Goal: Check status: Check status

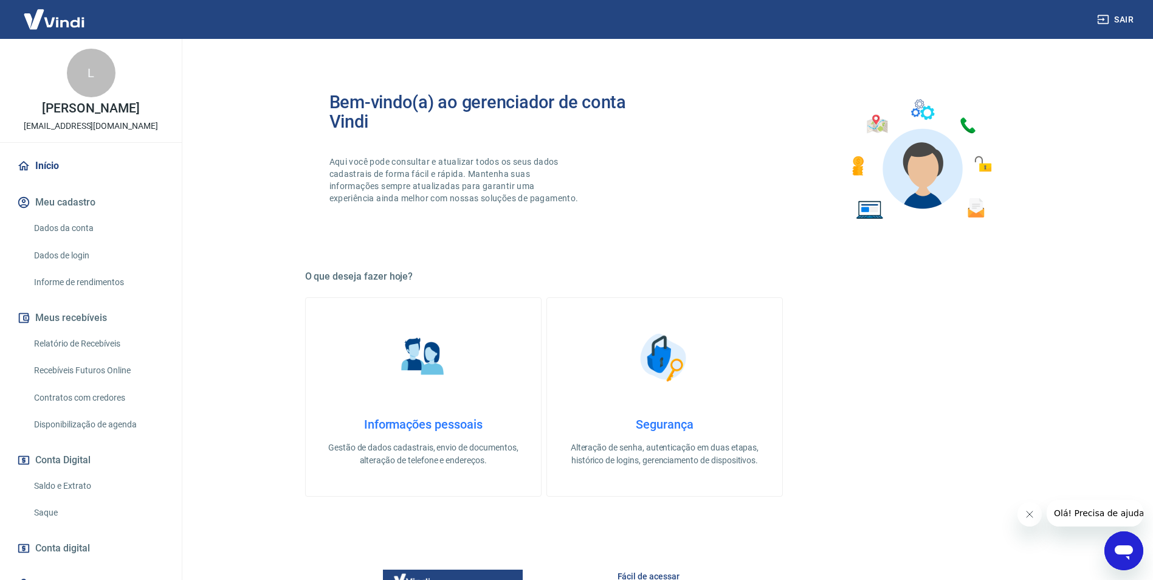
click at [112, 383] on link "Recebíveis Futuros Online" at bounding box center [98, 370] width 138 height 25
click at [83, 356] on link "Relatório de Recebíveis" at bounding box center [98, 343] width 138 height 25
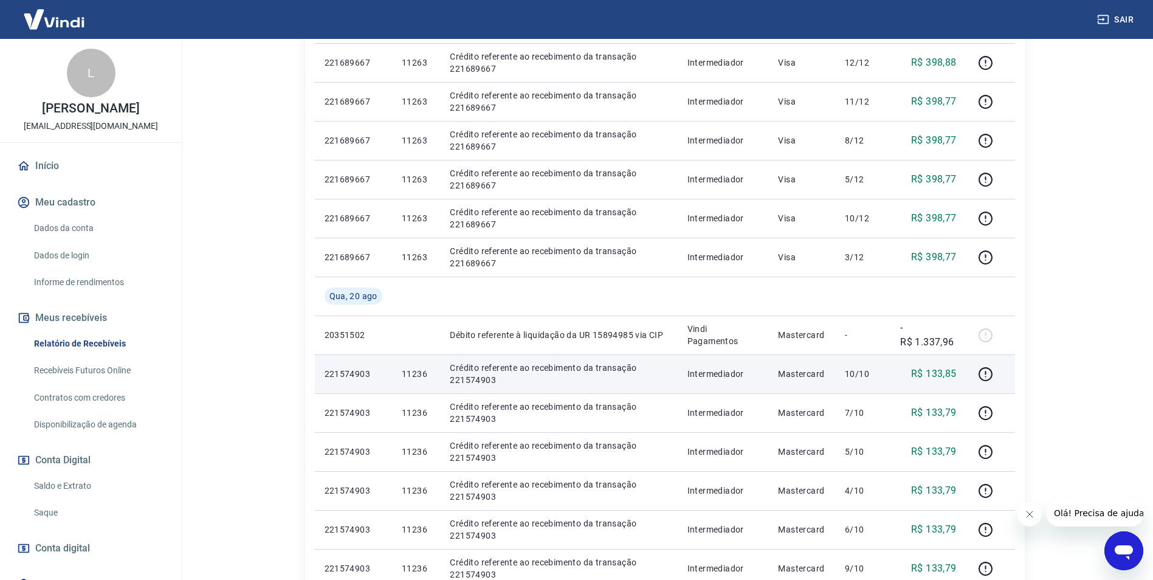
scroll to position [669, 0]
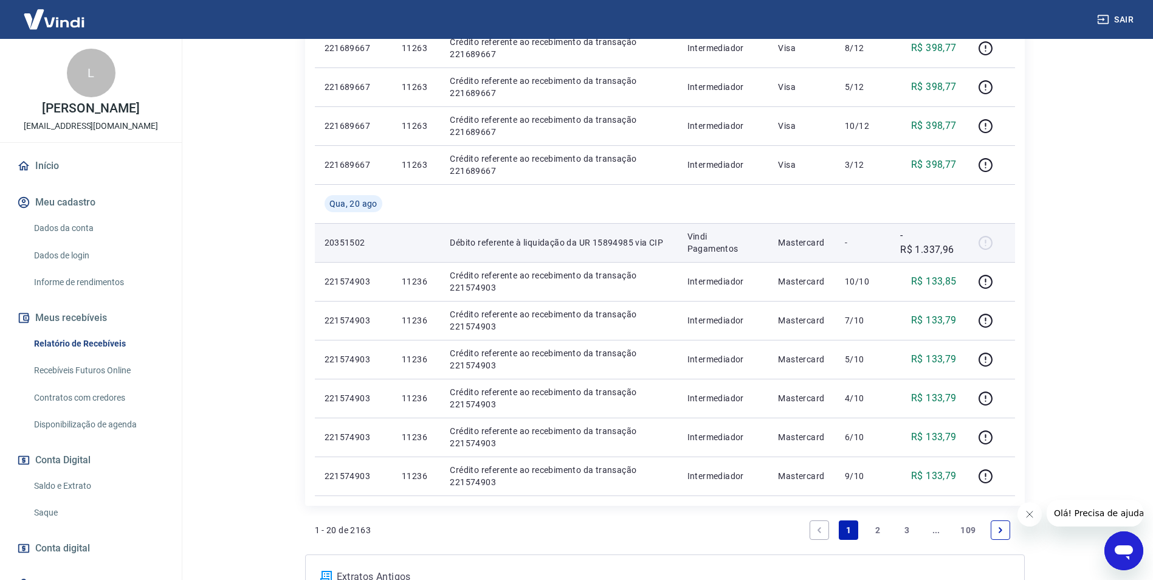
click at [983, 246] on div at bounding box center [990, 242] width 29 height 19
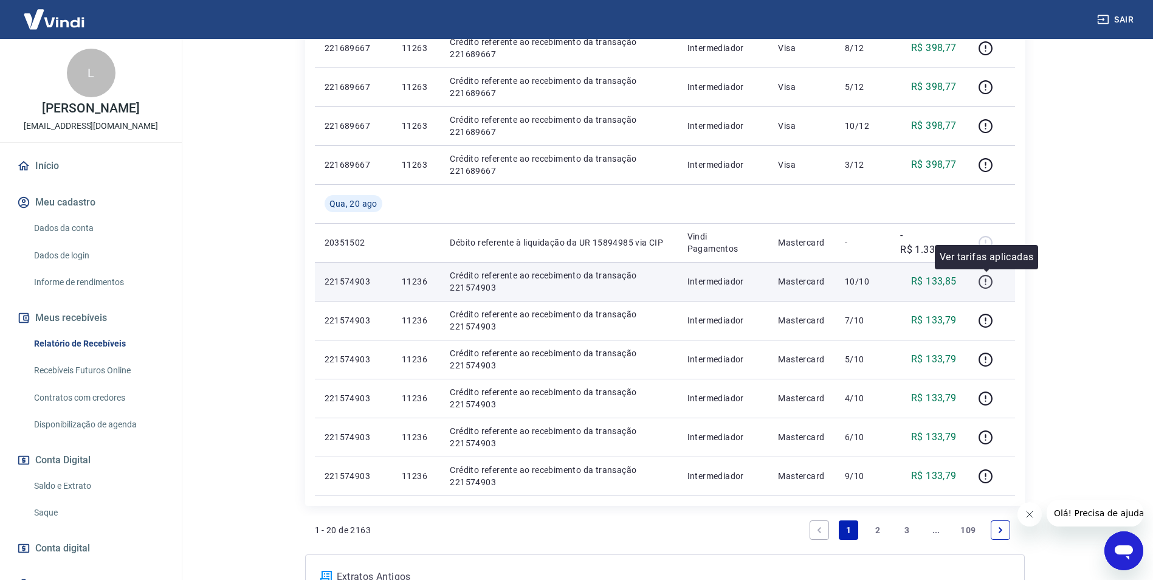
click at [991, 286] on icon "button" at bounding box center [985, 282] width 14 height 14
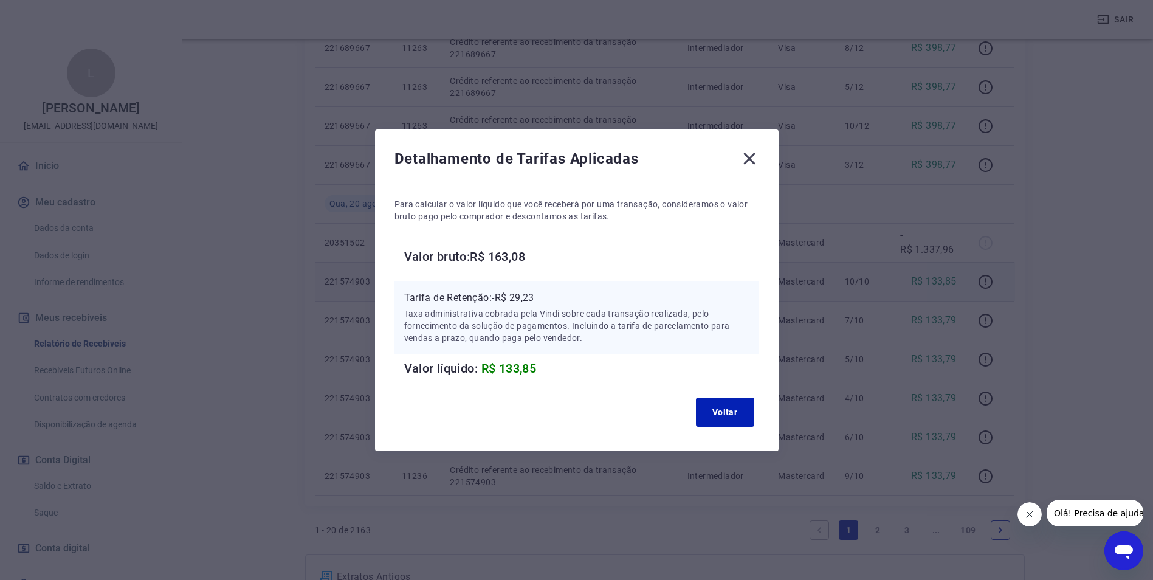
click at [752, 151] on icon at bounding box center [749, 158] width 19 height 19
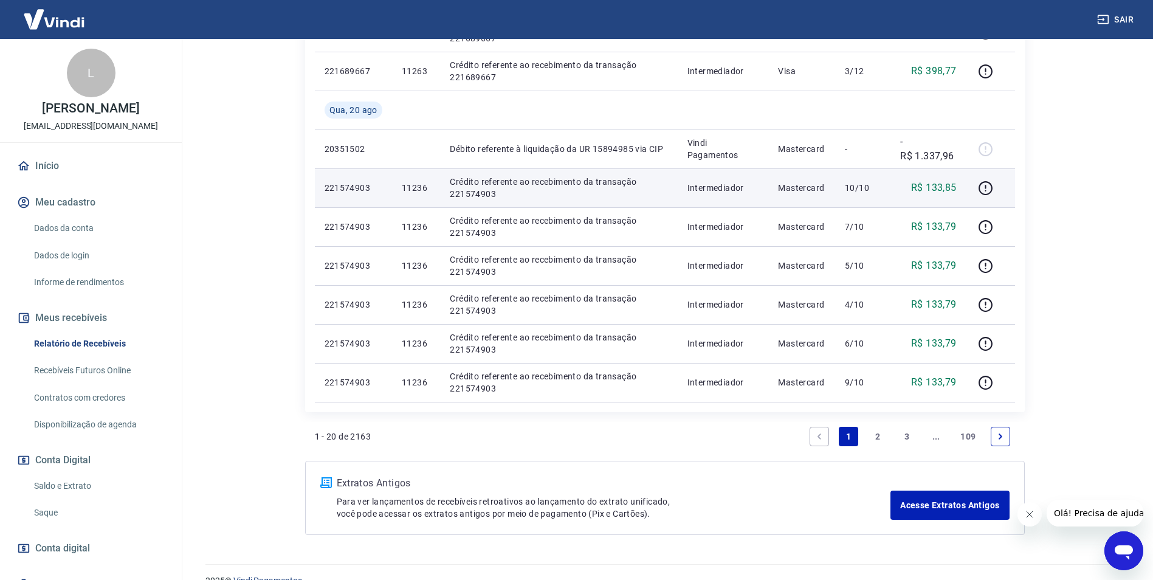
scroll to position [723, 0]
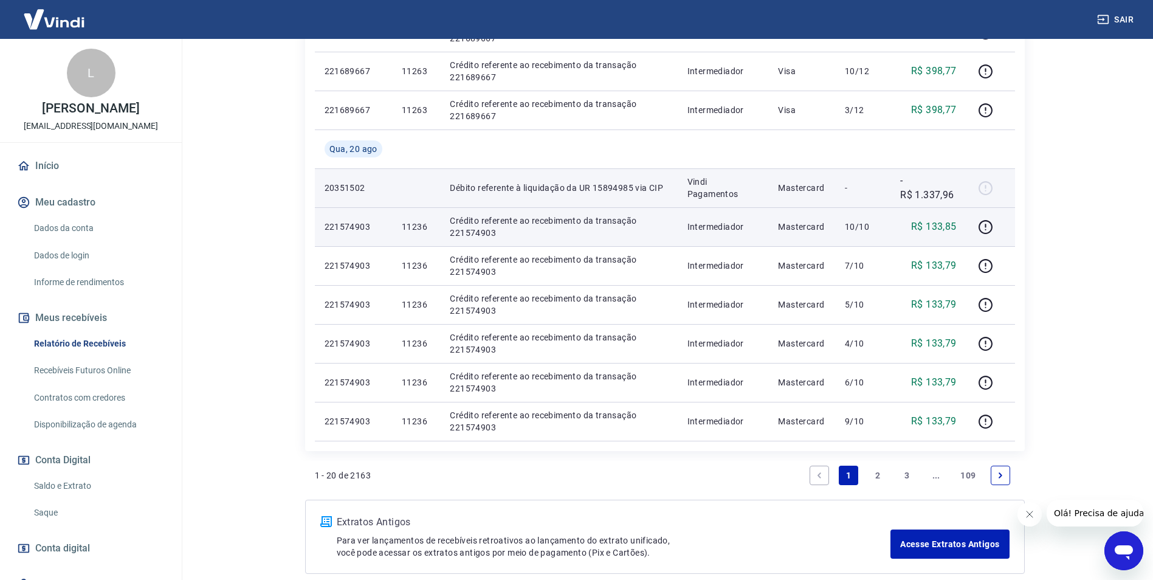
click at [983, 188] on div at bounding box center [990, 187] width 29 height 19
click at [897, 188] on td "-R$ 1.337,96" at bounding box center [927, 187] width 75 height 39
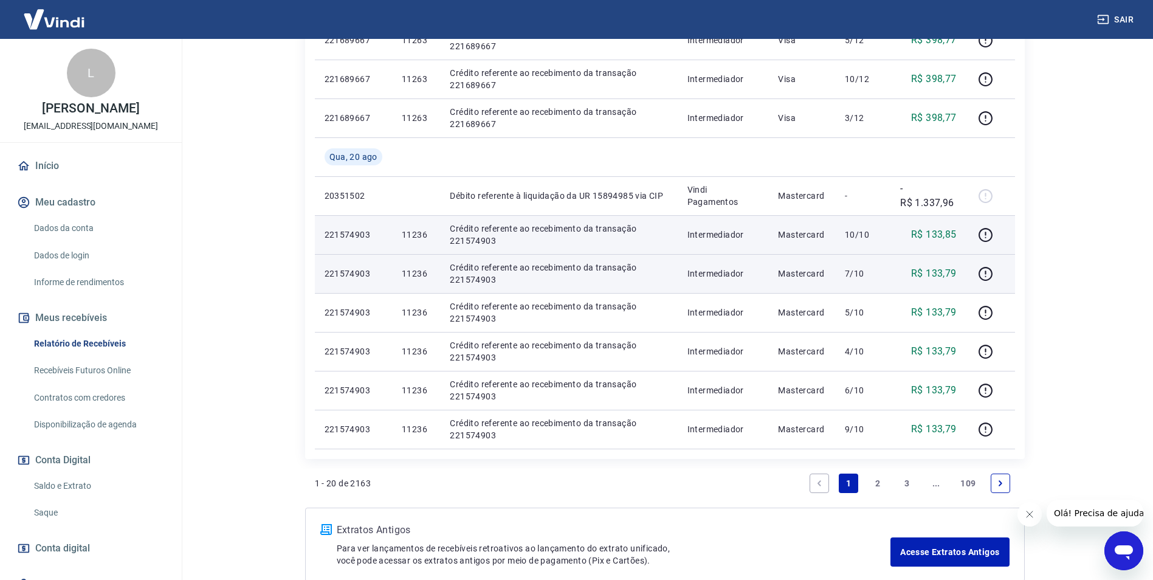
scroll to position [784, 0]
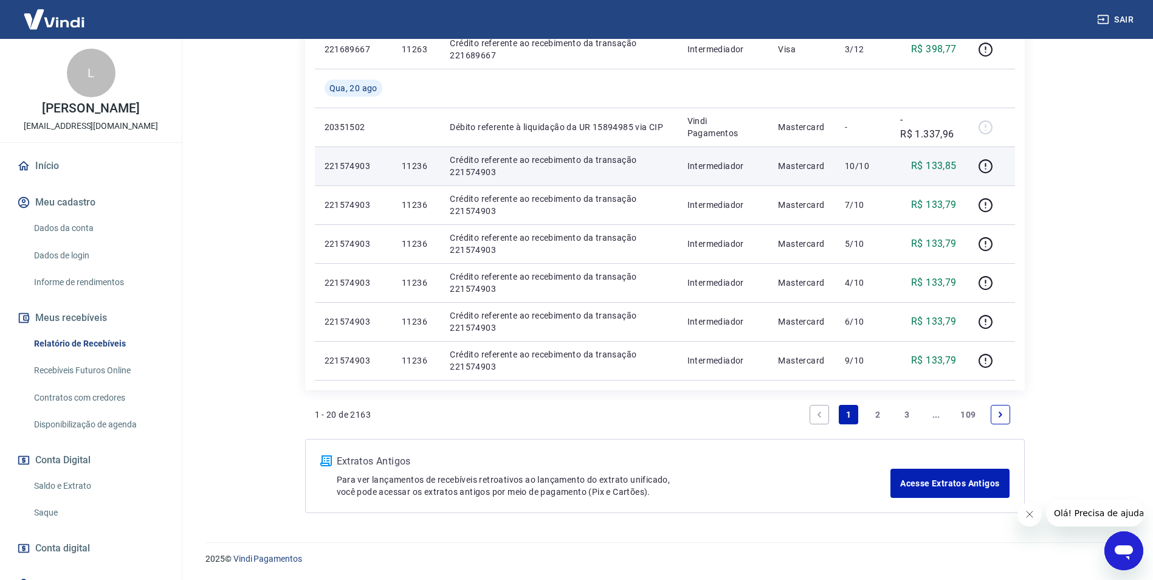
click at [74, 497] on link "Saldo e Extrato" at bounding box center [98, 485] width 138 height 25
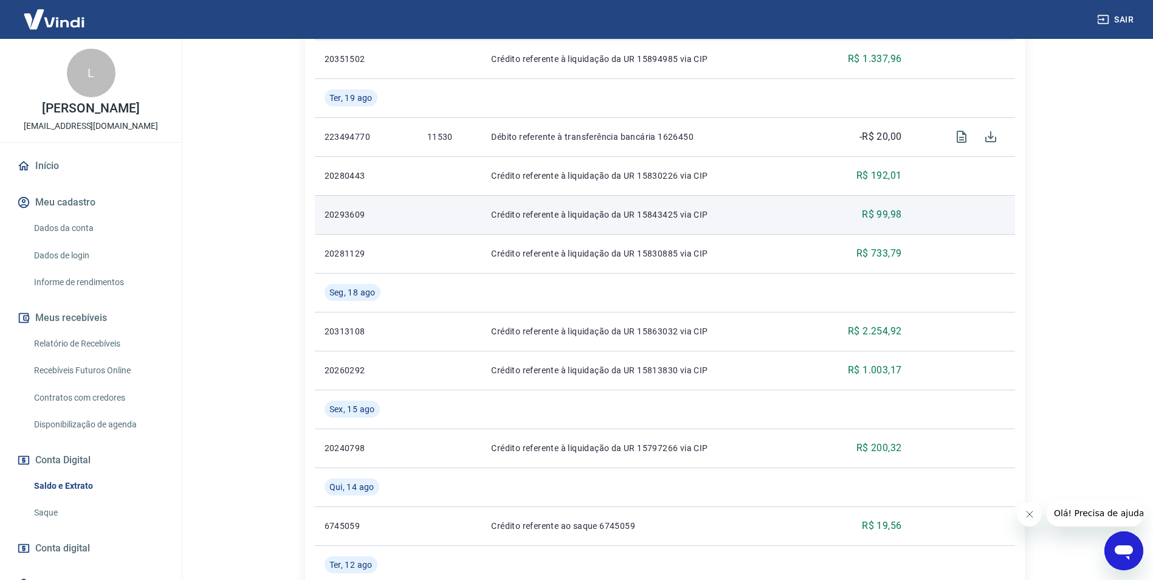
scroll to position [182, 0]
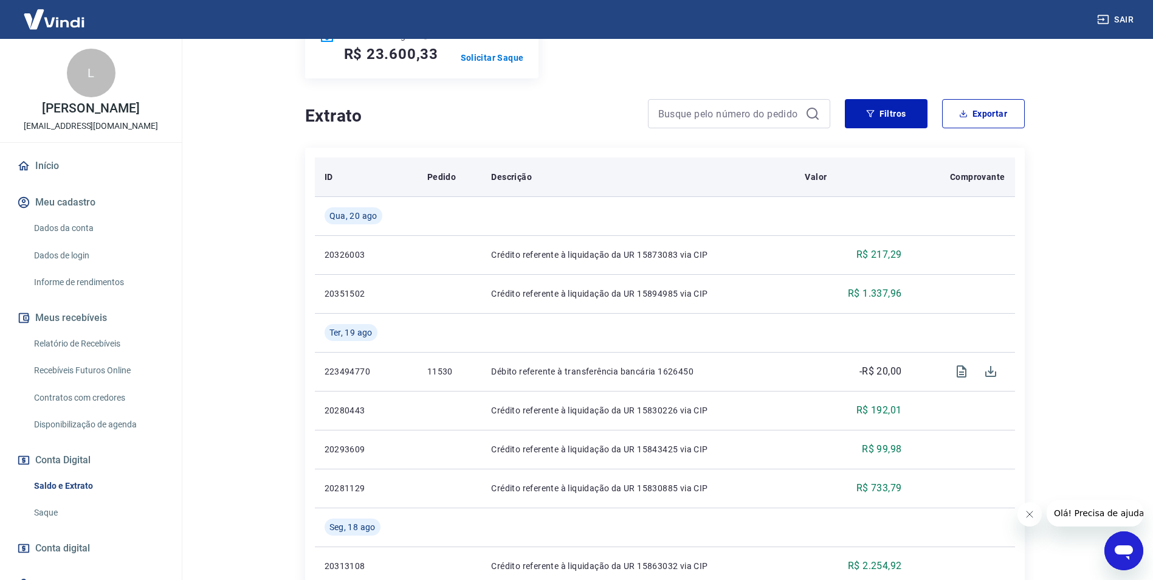
click at [440, 171] on p "Pedido" at bounding box center [441, 177] width 29 height 12
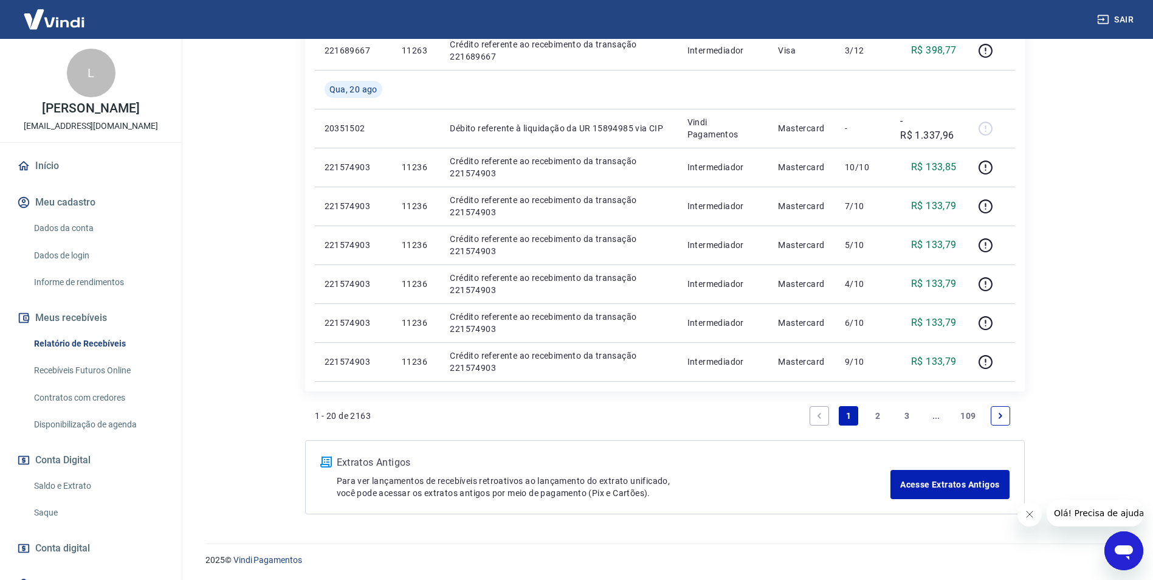
scroll to position [784, 0]
click at [880, 413] on link "2" at bounding box center [877, 414] width 19 height 19
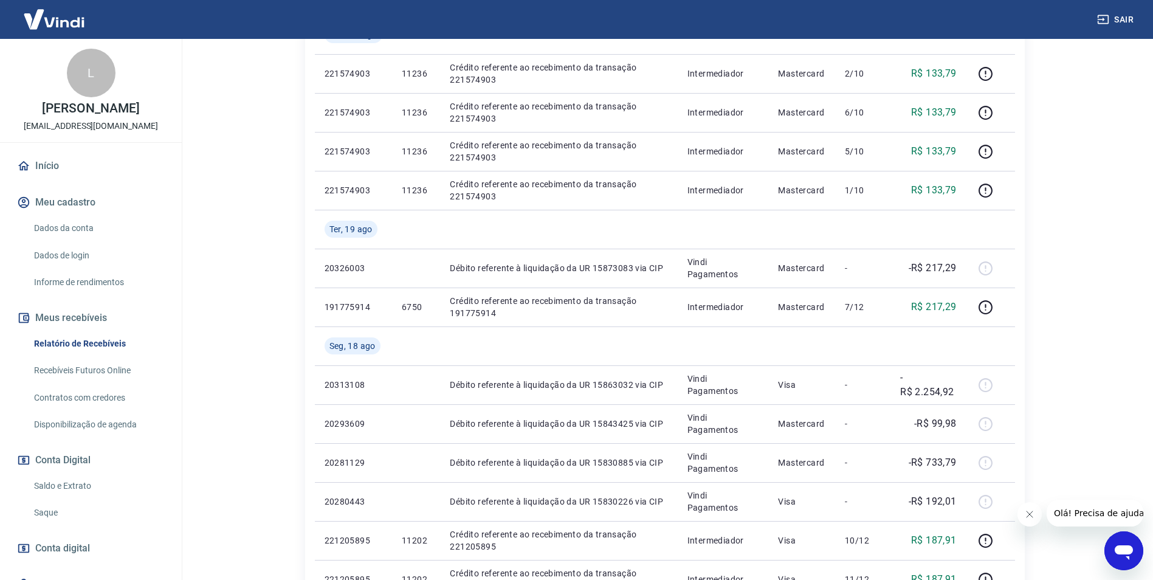
scroll to position [304, 0]
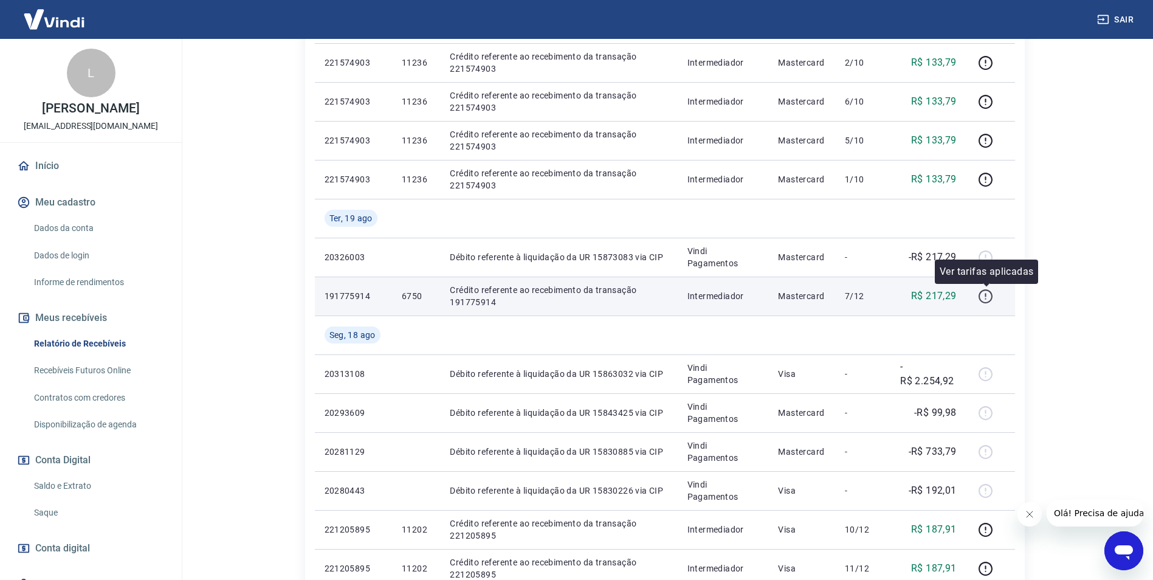
click at [986, 292] on icon "button" at bounding box center [985, 296] width 15 height 15
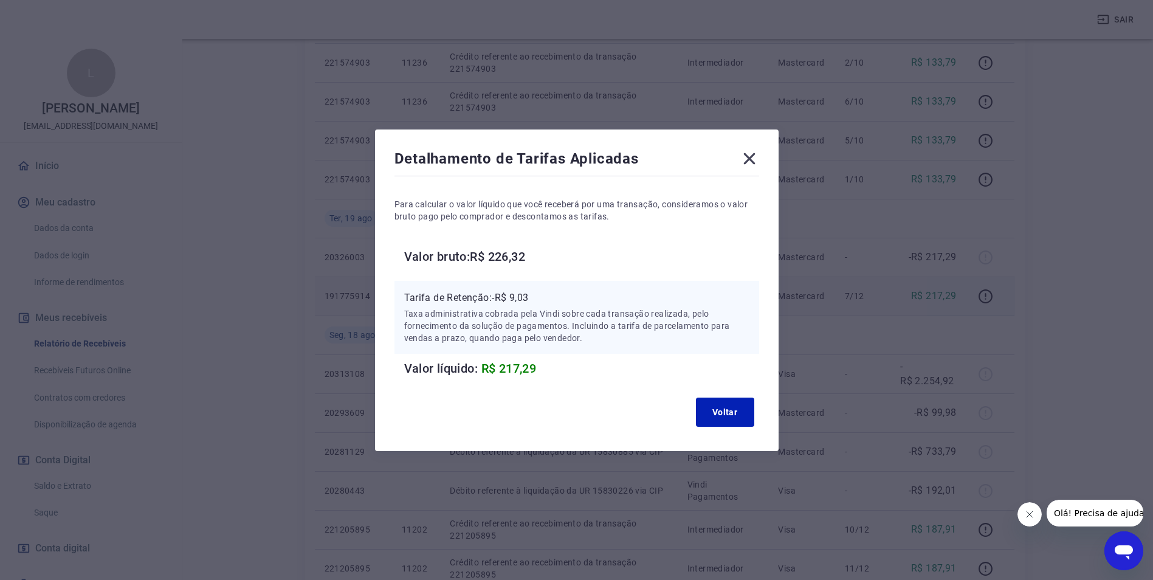
click at [759, 155] on icon at bounding box center [749, 158] width 19 height 19
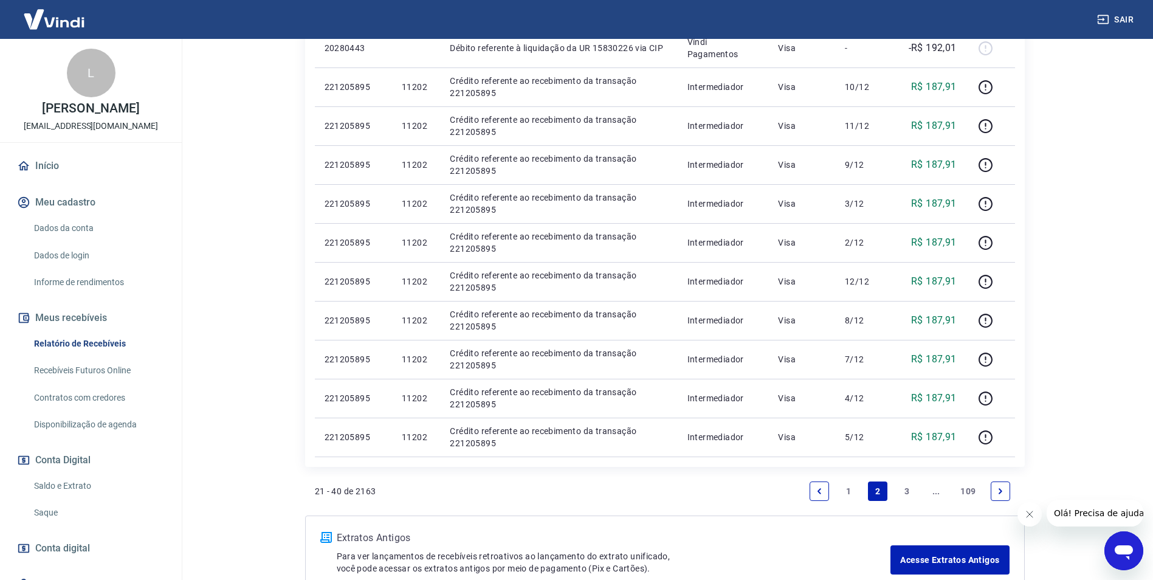
scroll to position [580, 0]
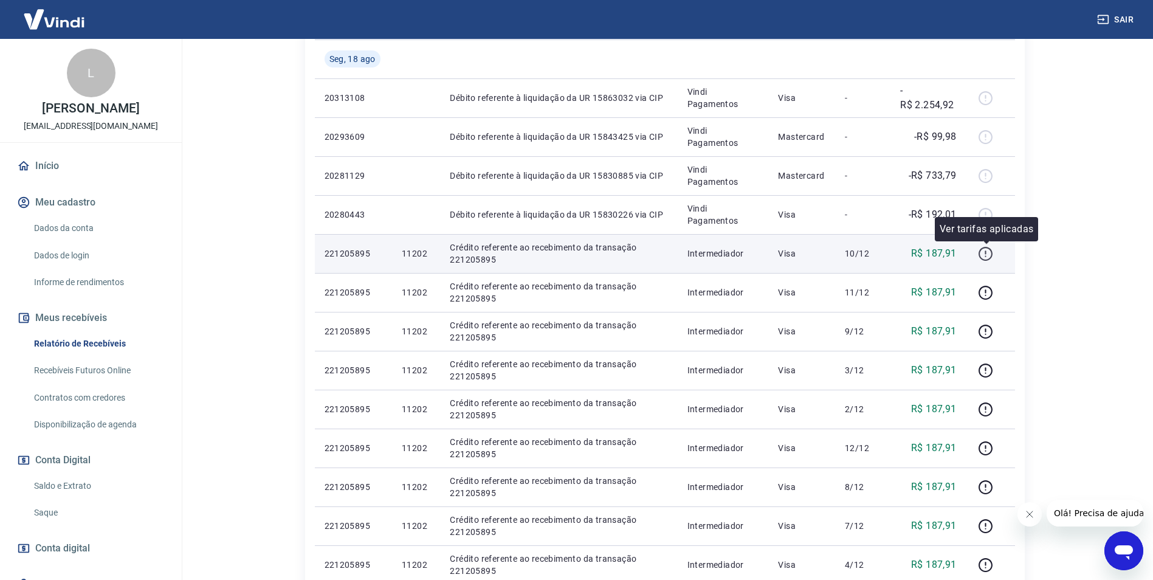
click at [989, 254] on icon "button" at bounding box center [985, 253] width 15 height 15
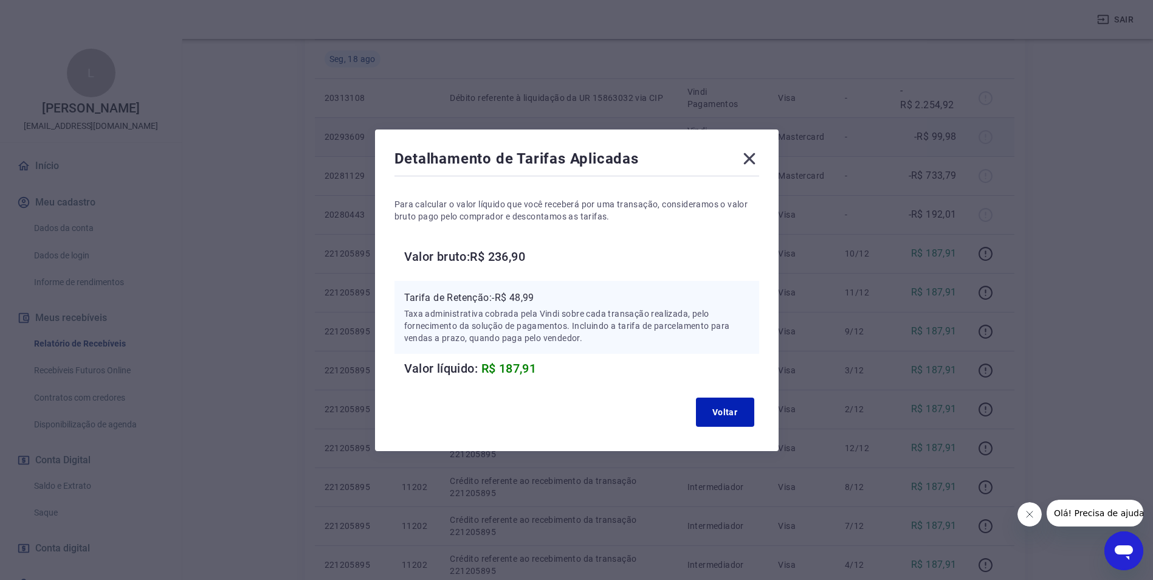
click at [759, 156] on icon at bounding box center [749, 158] width 19 height 19
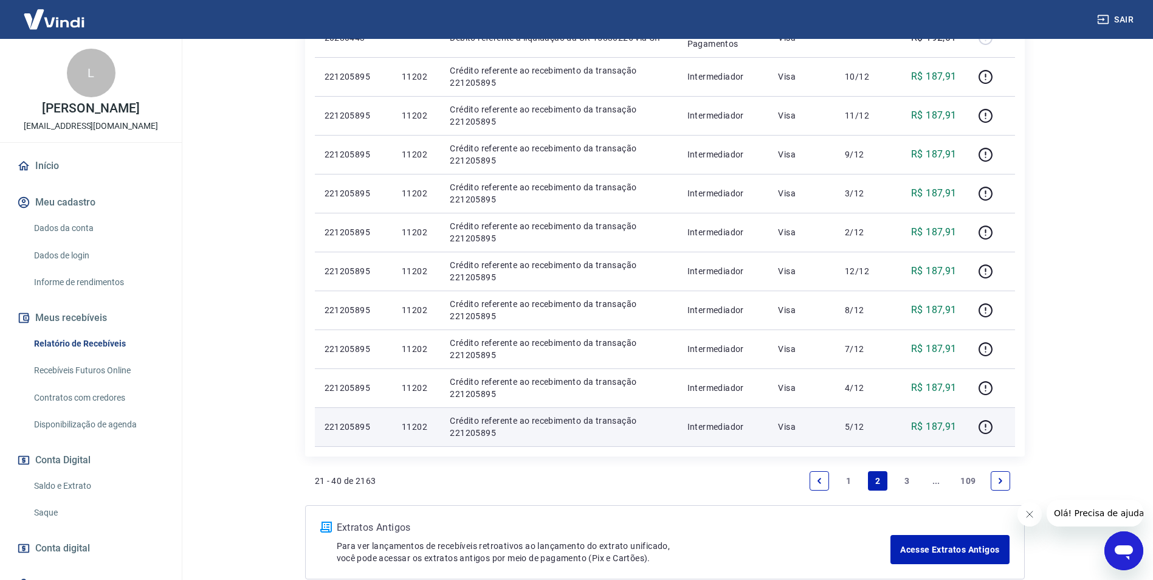
scroll to position [823, 0]
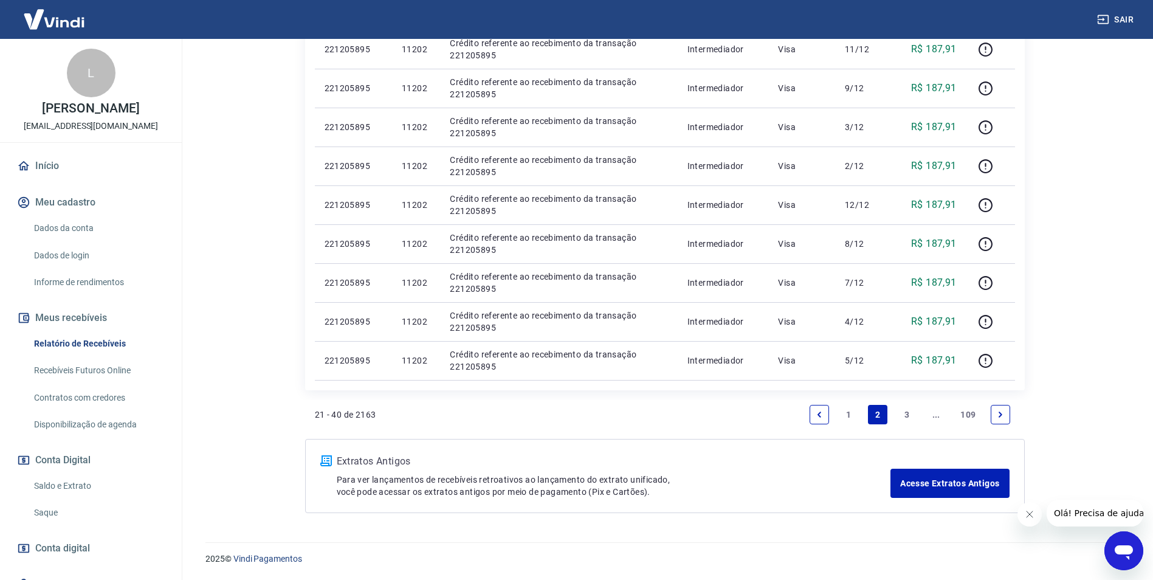
click at [906, 416] on link "3" at bounding box center [906, 414] width 19 height 19
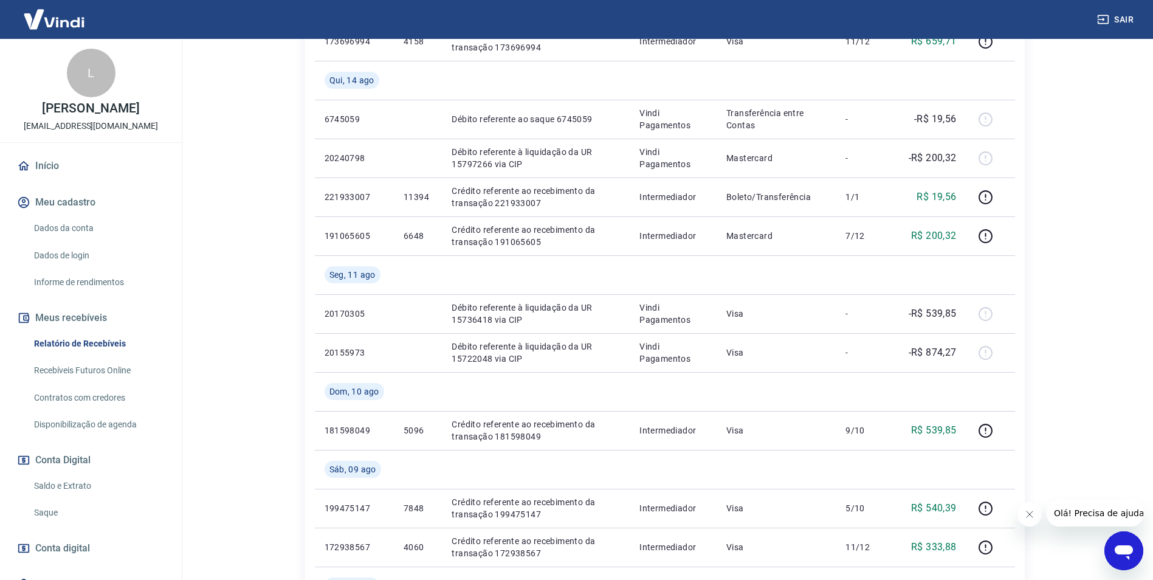
scroll to position [912, 0]
